Goal: Information Seeking & Learning: Learn about a topic

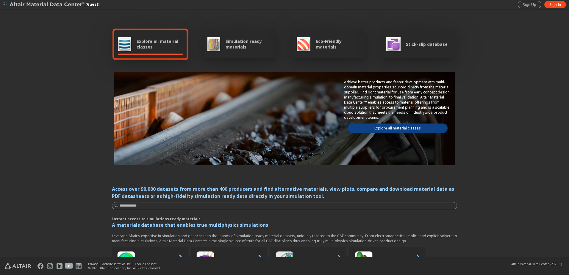
click at [138, 45] on span "Explore all material classes" at bounding box center [160, 43] width 46 height 11
click at [146, 49] on span "Explore all material classes" at bounding box center [160, 43] width 46 height 11
click at [393, 128] on link "Explore all material classes" at bounding box center [398, 128] width 100 height 10
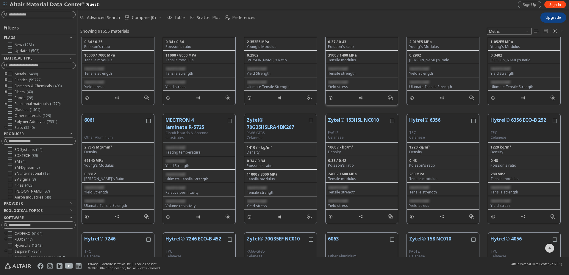
scroll to position [298, 0]
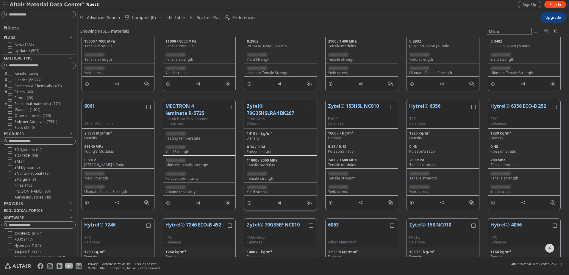
click at [253, 111] on button "Zytel® 70G35HSLRA4 BK267" at bounding box center [277, 109] width 61 height 14
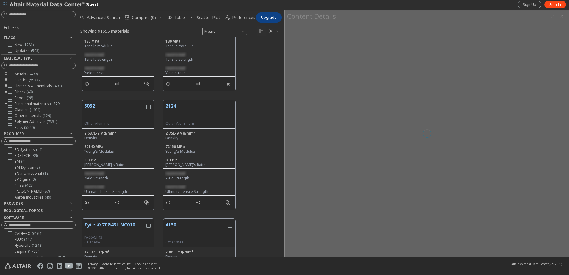
scroll to position [216, 203]
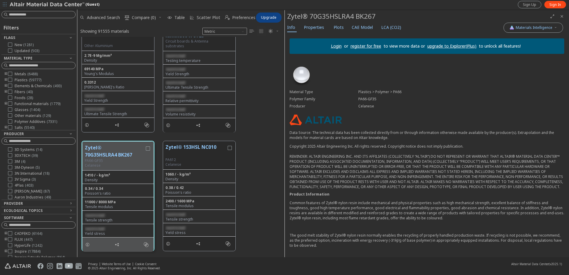
click at [448, 46] on link "upgrade to Explorer(Plus)" at bounding box center [451, 46] width 49 height 6
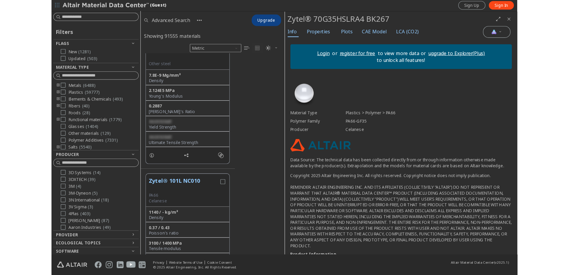
scroll to position [216, 203]
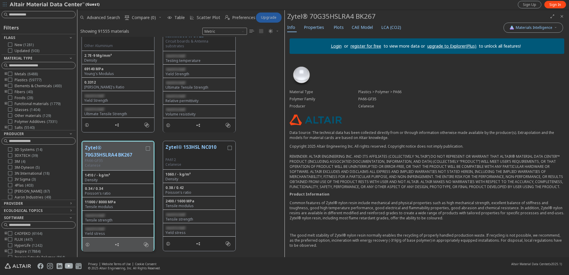
click at [265, 18] on span "Upgrade" at bounding box center [268, 17] width 15 height 5
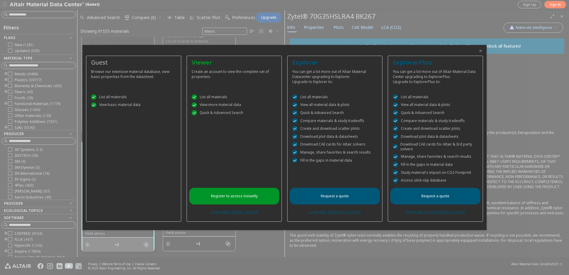
click at [481, 50] on icon "Close" at bounding box center [480, 50] width 5 height 5
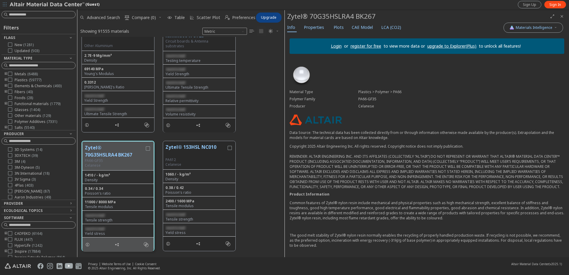
click at [6, 8] on span "button" at bounding box center [5, 5] width 6 height 10
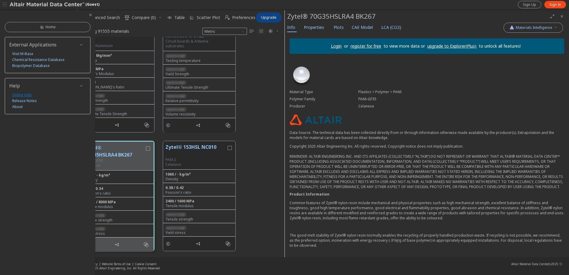
click at [18, 95] on link "Online Help" at bounding box center [22, 95] width 20 height 6
